Goal: Information Seeking & Learning: Learn about a topic

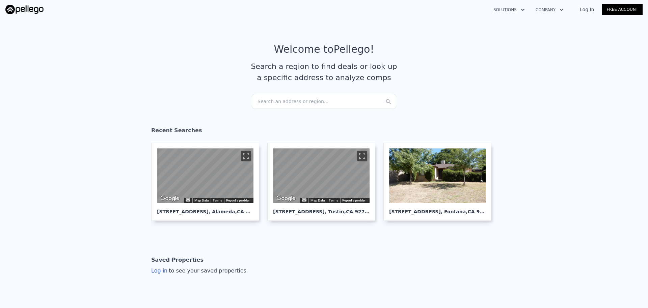
click at [300, 105] on div "Search an address or region..." at bounding box center [324, 101] width 144 height 15
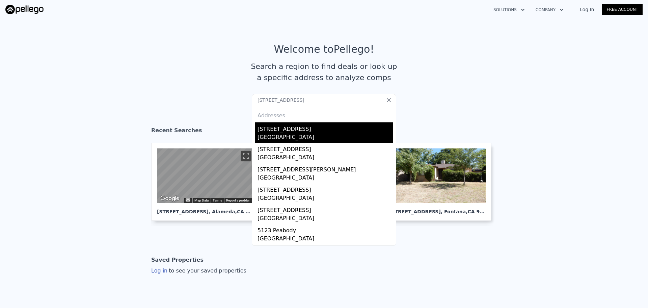
type input "[STREET_ADDRESS]"
click at [272, 133] on div "[GEOGRAPHIC_DATA]" at bounding box center [326, 137] width 136 height 9
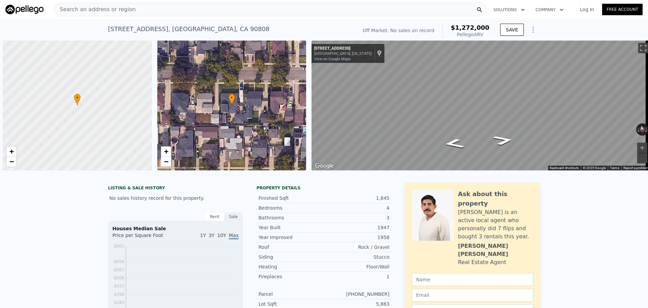
scroll to position [0, 3]
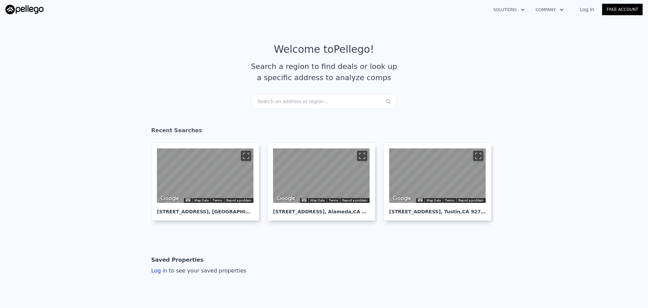
click at [278, 102] on div "Search an address or region..." at bounding box center [324, 101] width 144 height 15
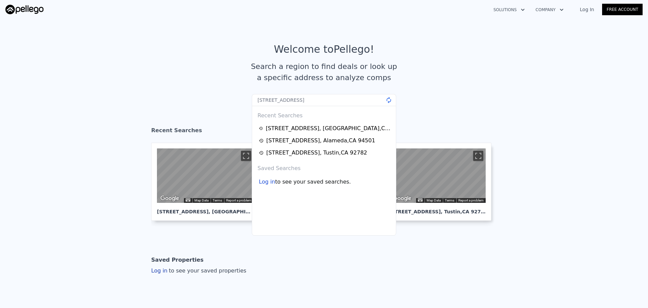
type input "1032 Tyler St, Fairfield, CA 94533"
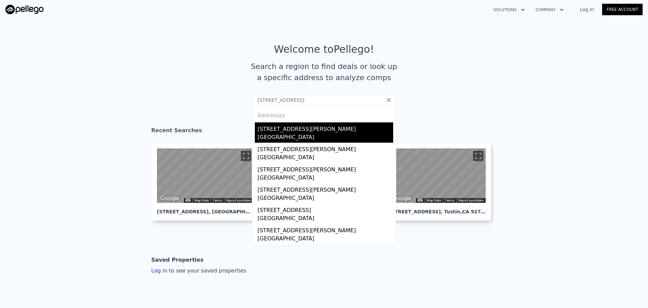
click at [291, 134] on div "Fairfield, CA 94533" at bounding box center [326, 137] width 136 height 9
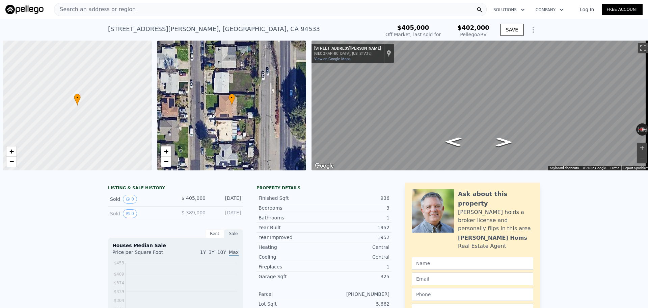
scroll to position [0, 3]
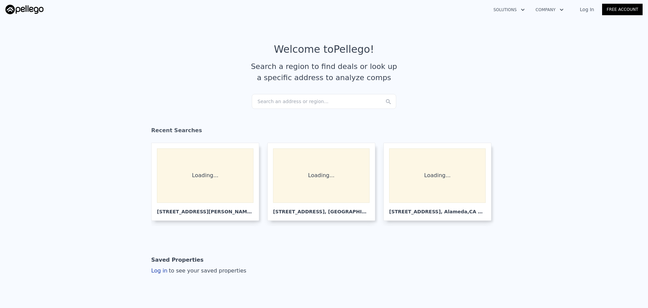
click at [303, 98] on div "Search an address or region..." at bounding box center [324, 101] width 144 height 15
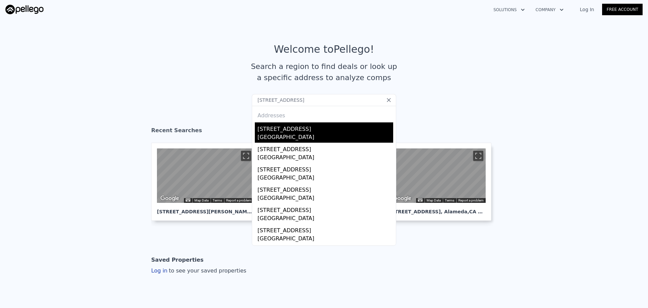
type input "1053 W Gage Ave, Los Angeles, CA 90044"
click at [276, 133] on div "1053 W Gage Ave" at bounding box center [326, 127] width 136 height 11
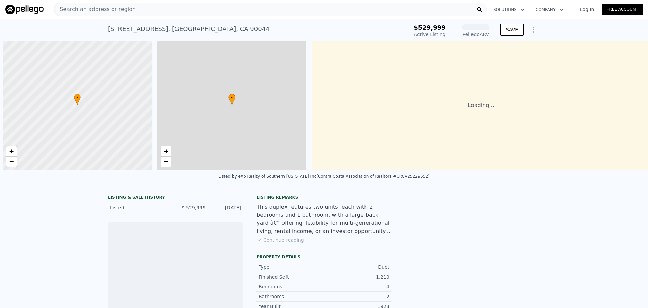
scroll to position [0, 3]
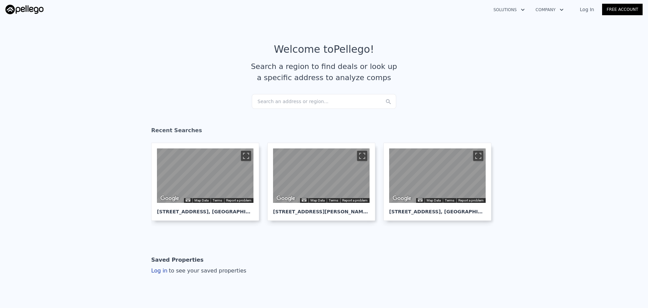
click at [301, 103] on div "Search an address or region..." at bounding box center [324, 101] width 144 height 15
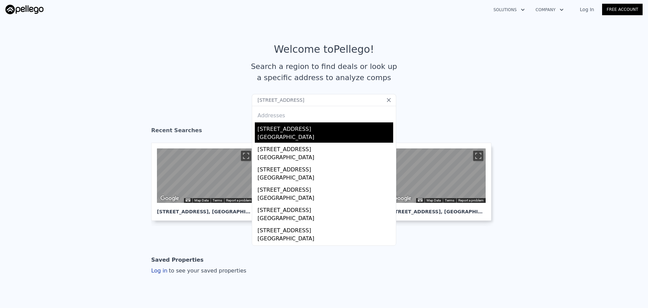
type input "1133 W 58th Street, Los Angeles, CA 90037"
click at [286, 134] on div "Los Angeles, CA 90037" at bounding box center [326, 137] width 136 height 9
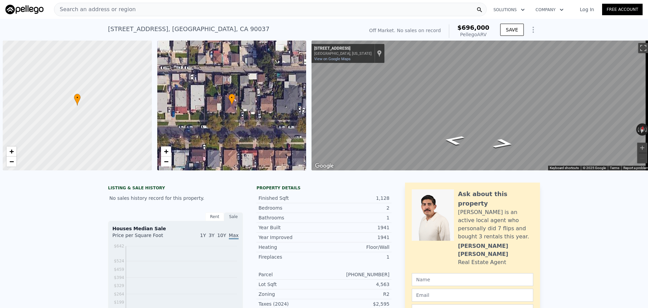
scroll to position [0, 3]
